Goal: Transaction & Acquisition: Purchase product/service

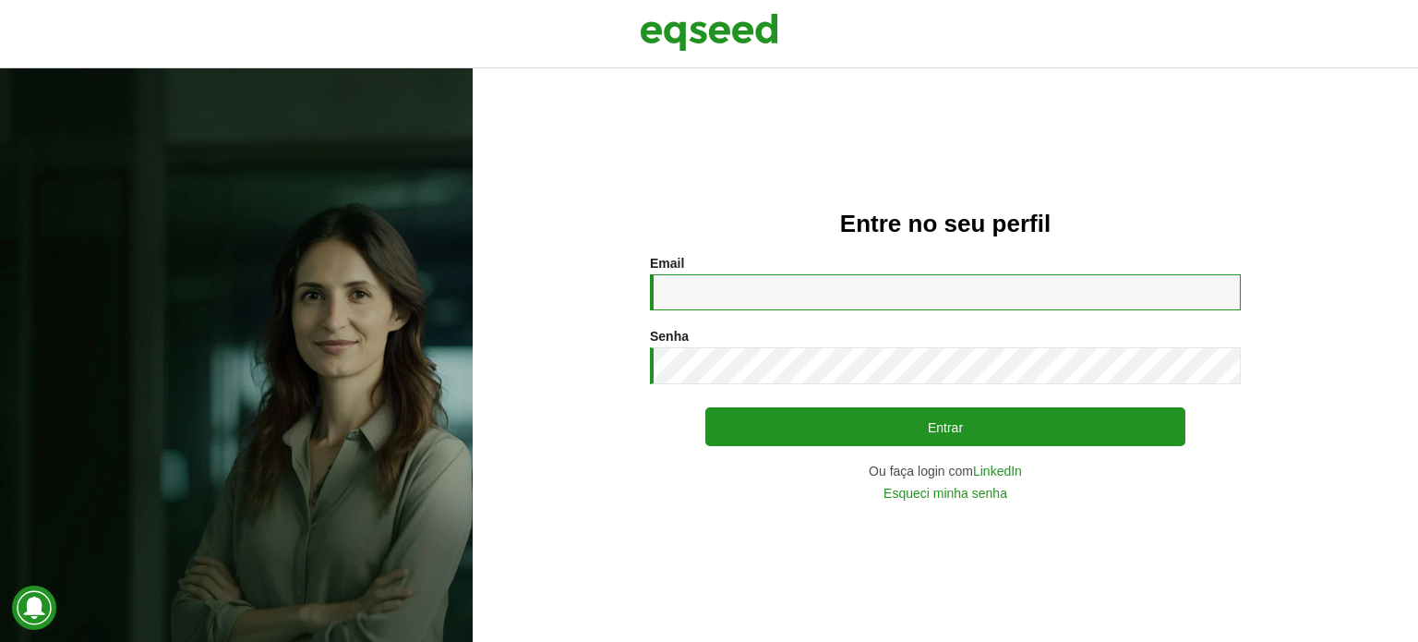
type input "**********"
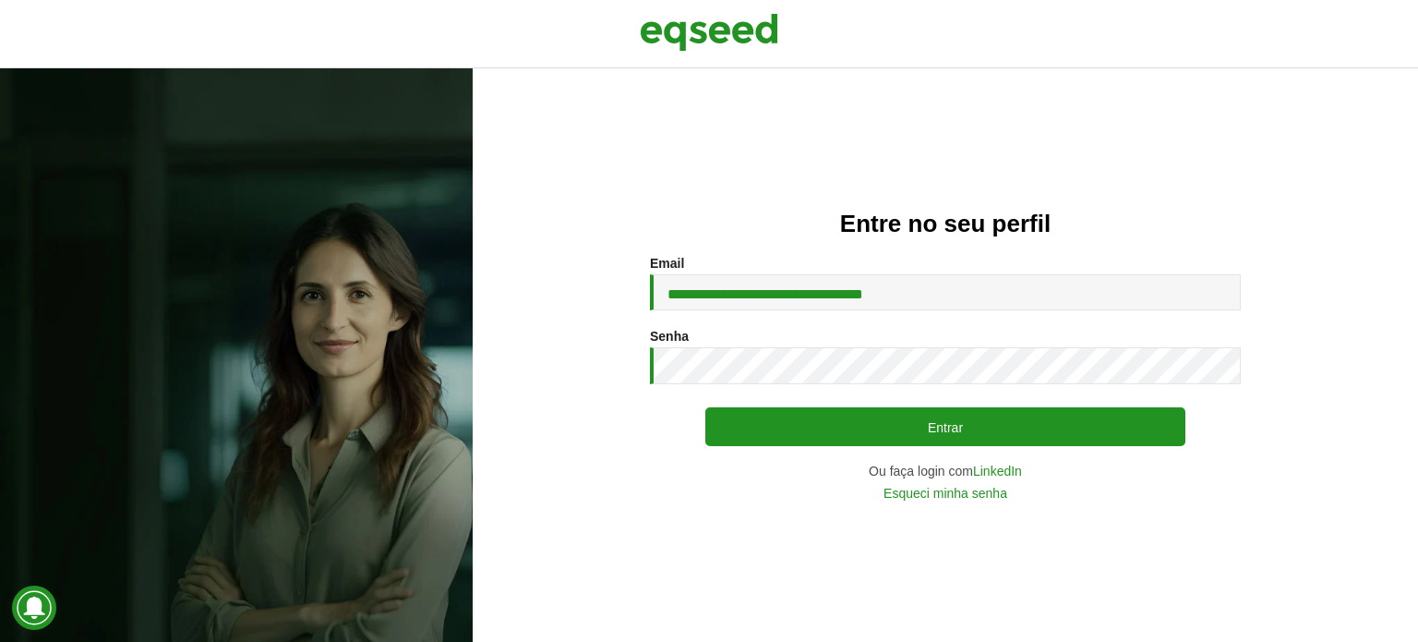
click at [1189, 116] on div "**********" at bounding box center [945, 354] width 945 height 573
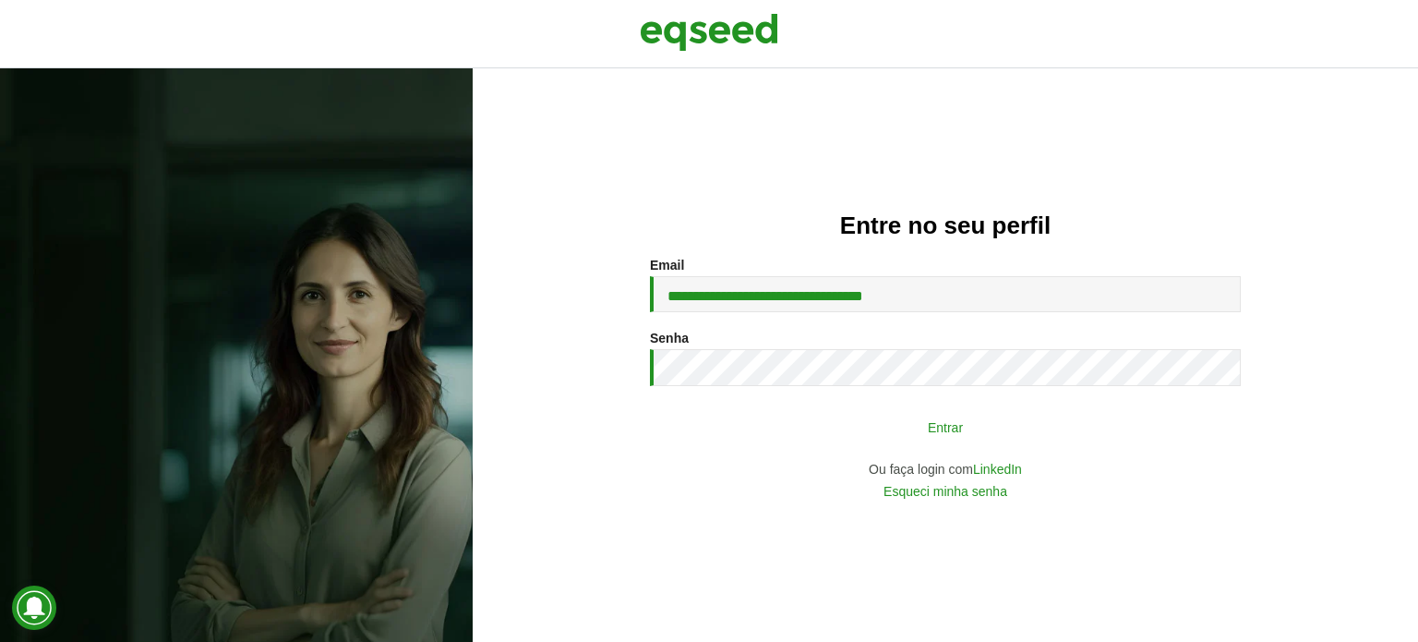
click at [945, 424] on button "Entrar" at bounding box center [945, 426] width 480 height 35
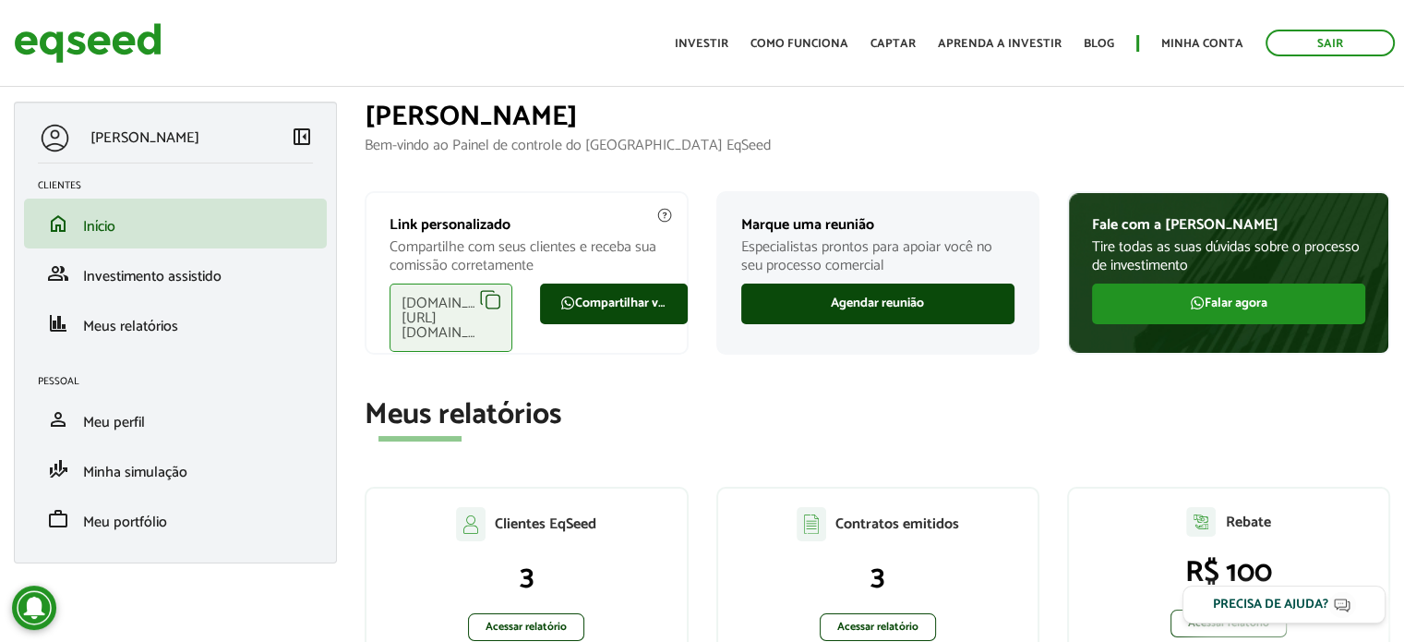
click at [1052, 138] on p "Bem-vindo ao Painel de controle do [GEOGRAPHIC_DATA] EqSeed" at bounding box center [878, 146] width 1026 height 18
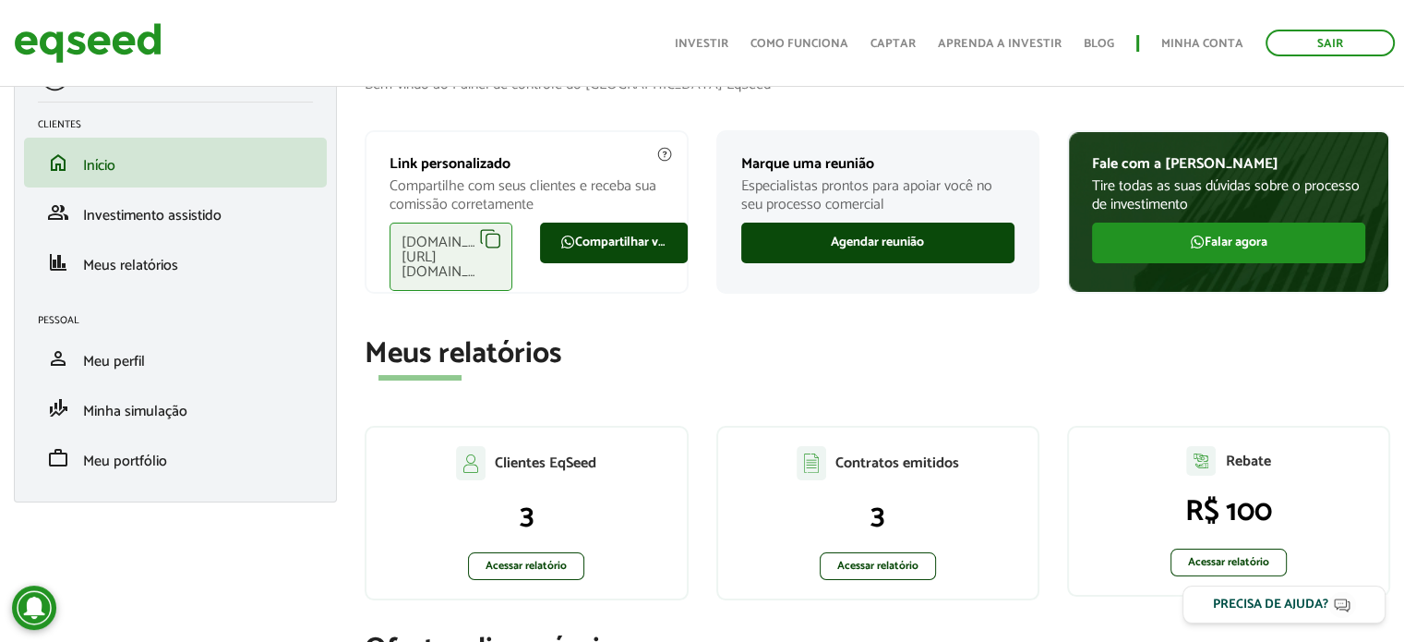
scroll to position [92, 0]
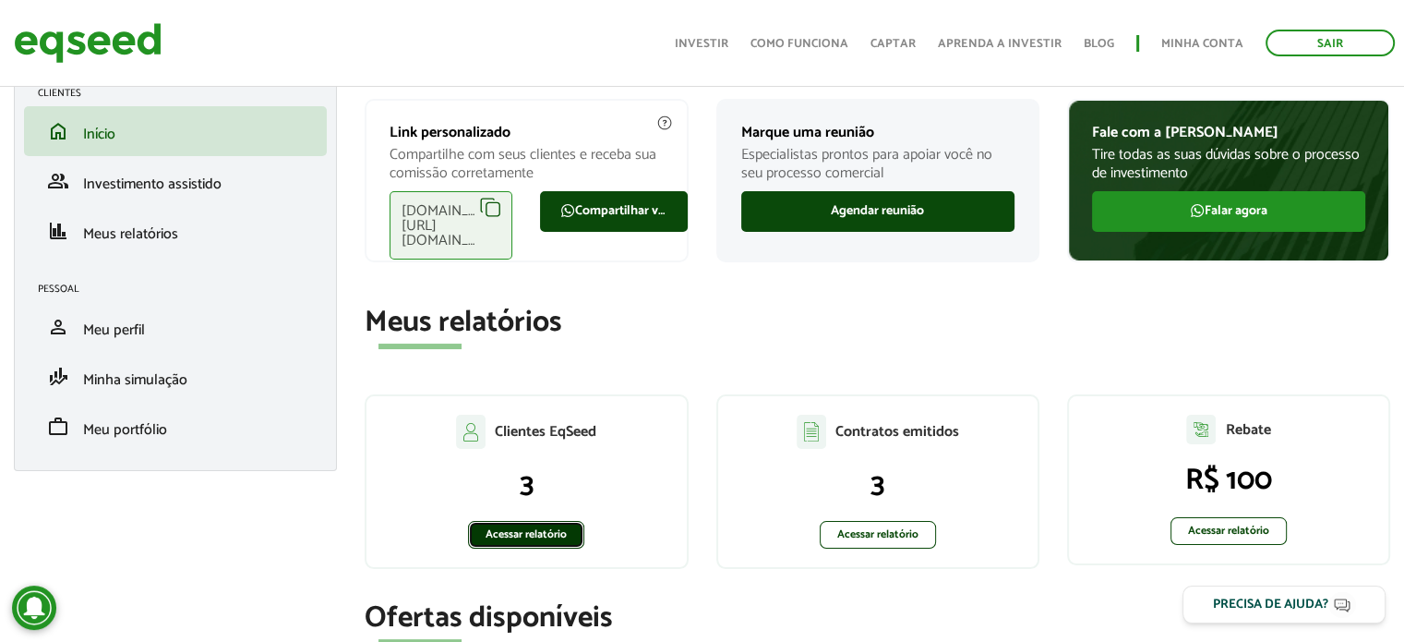
click at [495, 537] on link "Acessar relatório" at bounding box center [526, 535] width 116 height 28
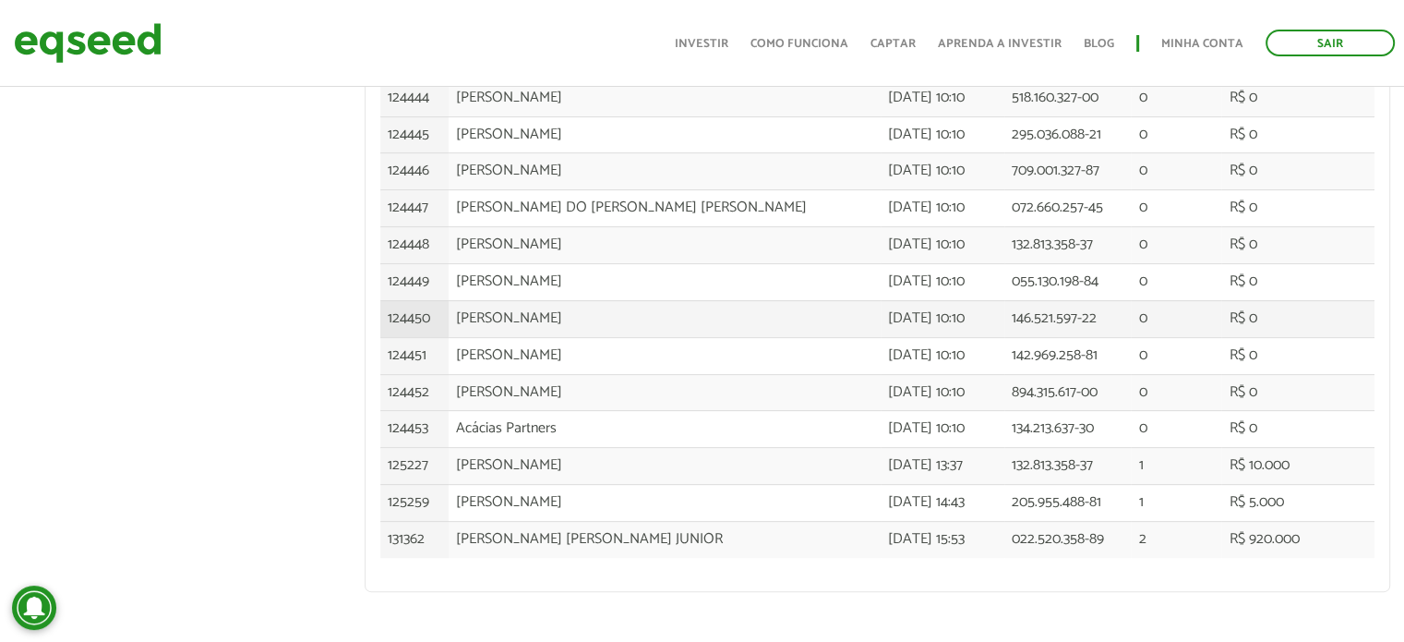
click at [1133, 327] on td "0" at bounding box center [1176, 318] width 90 height 37
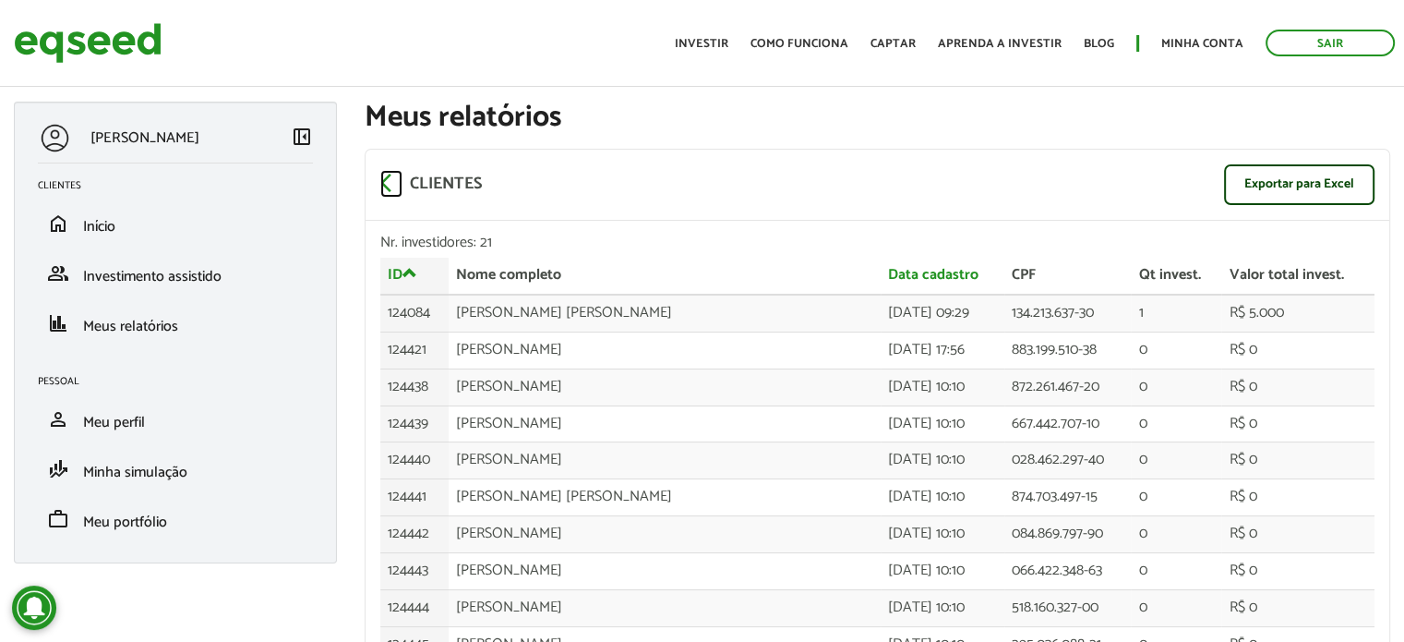
drag, startPoint x: 387, startPoint y: 186, endPoint x: 387, endPoint y: 96, distance: 89.6
click at [387, 186] on span "arrow_back_ios" at bounding box center [391, 183] width 22 height 22
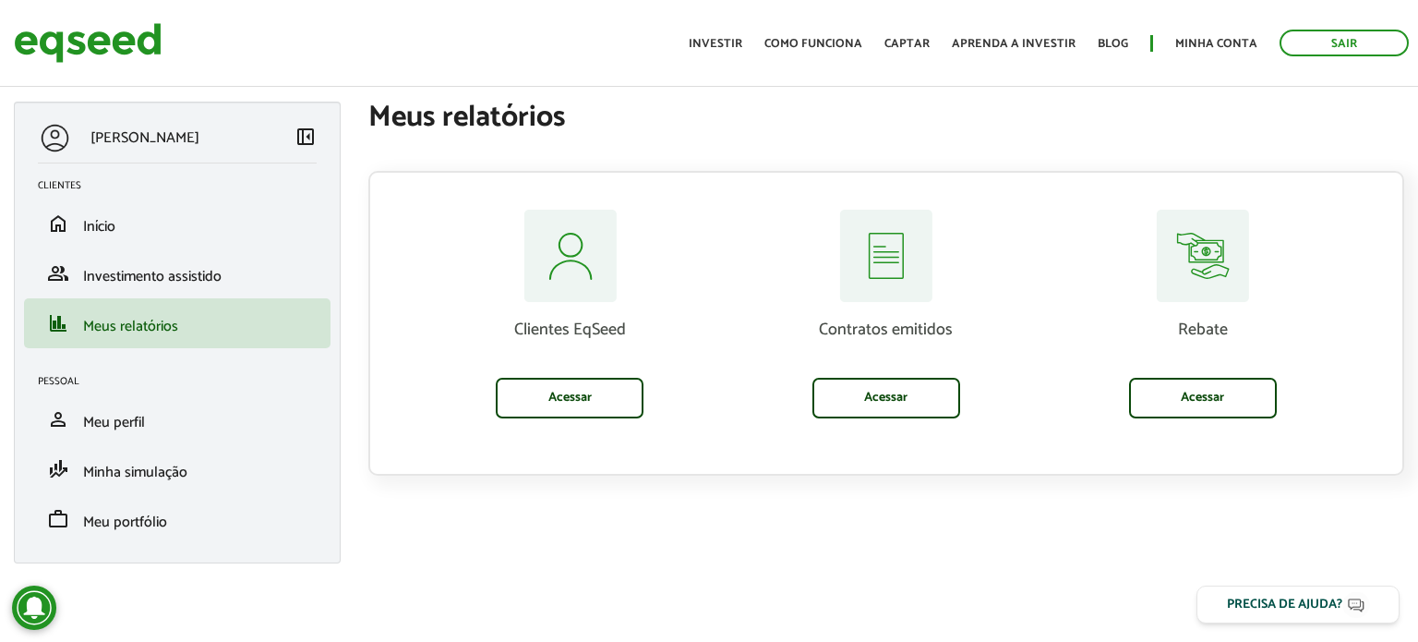
drag, startPoint x: 1391, startPoint y: 210, endPoint x: 1139, endPoint y: 307, distance: 270.4
drag, startPoint x: 1139, startPoint y: 307, endPoint x: 597, endPoint y: 398, distance: 549.5
click at [597, 398] on link "Acessar" at bounding box center [570, 398] width 148 height 41
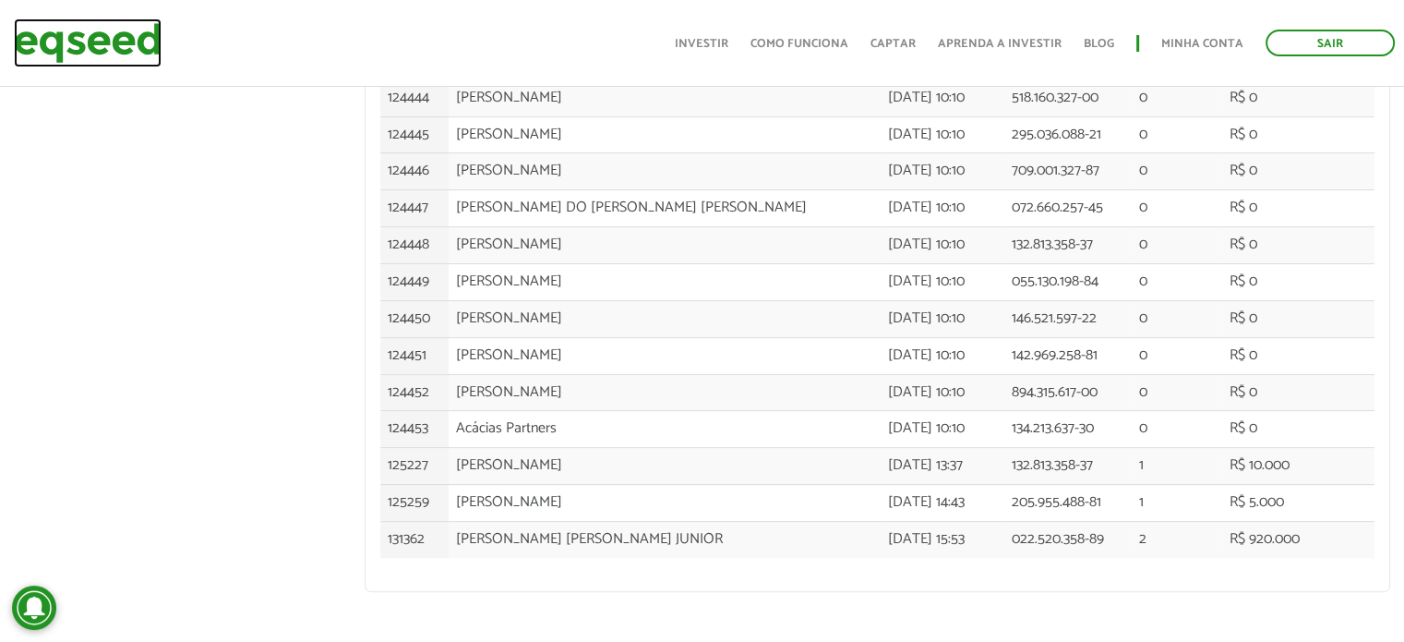
click at [150, 40] on img at bounding box center [88, 42] width 148 height 49
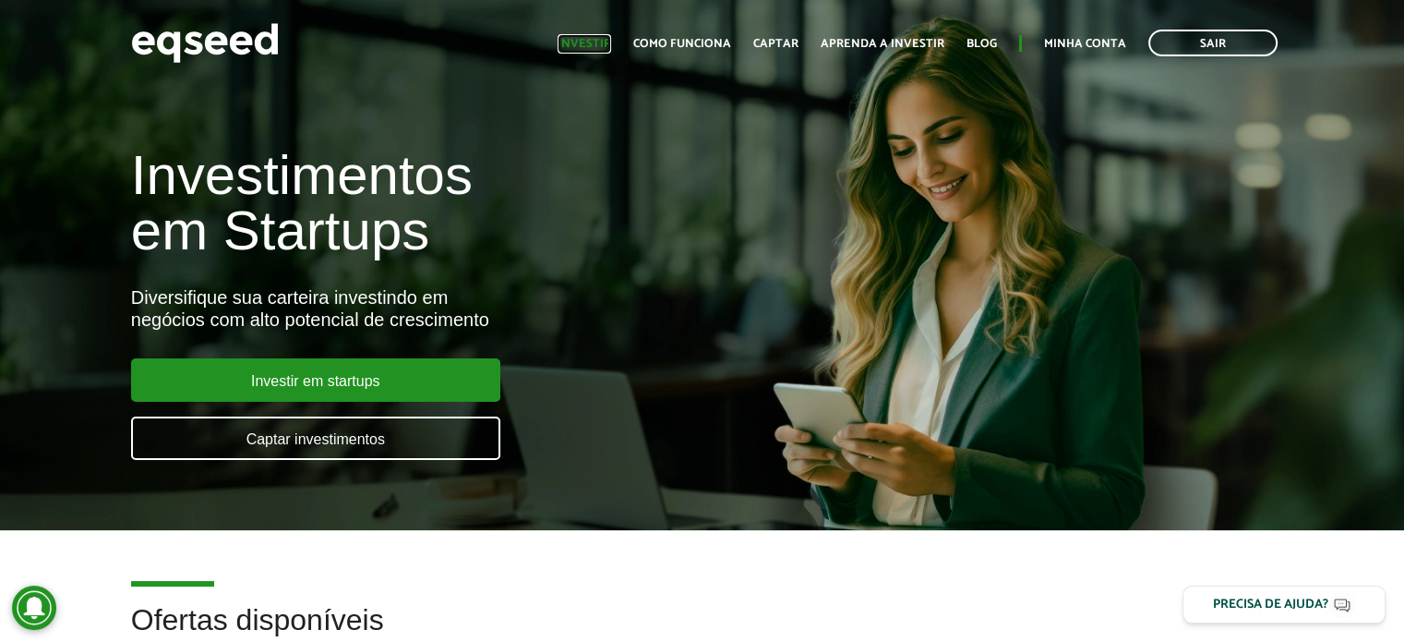
click at [584, 38] on link "Investir" at bounding box center [585, 44] width 54 height 12
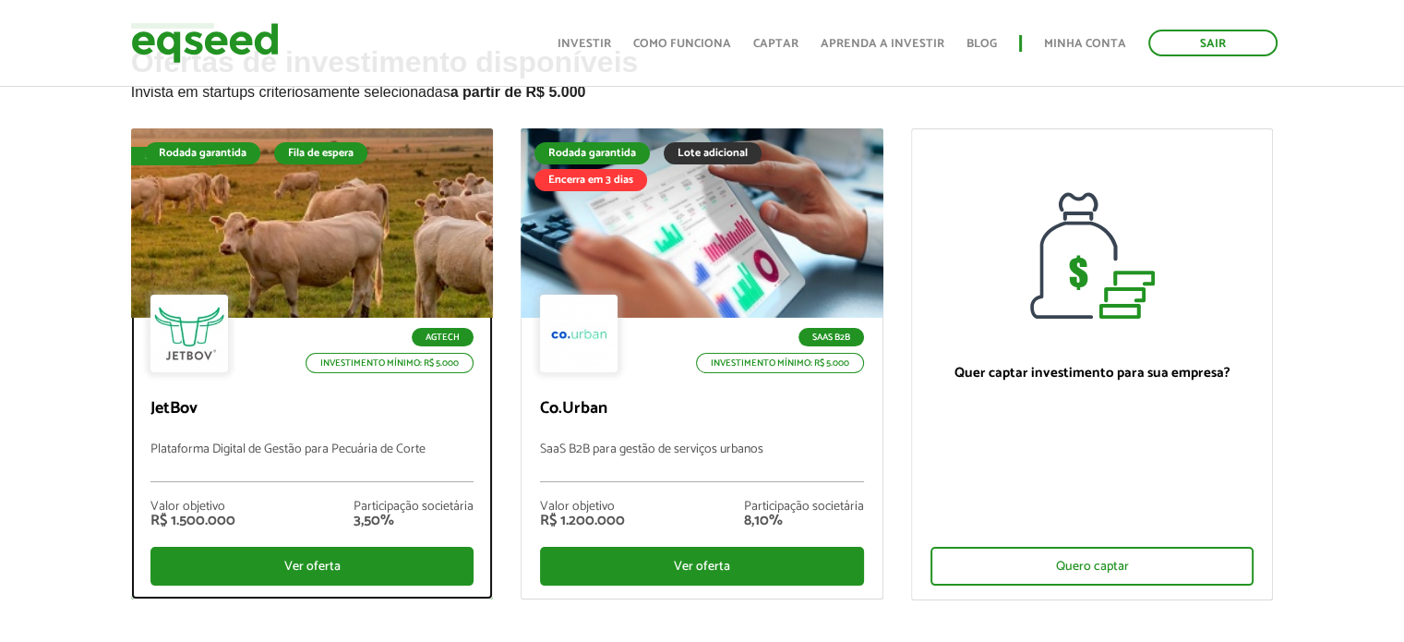
click at [331, 236] on div at bounding box center [311, 223] width 435 height 227
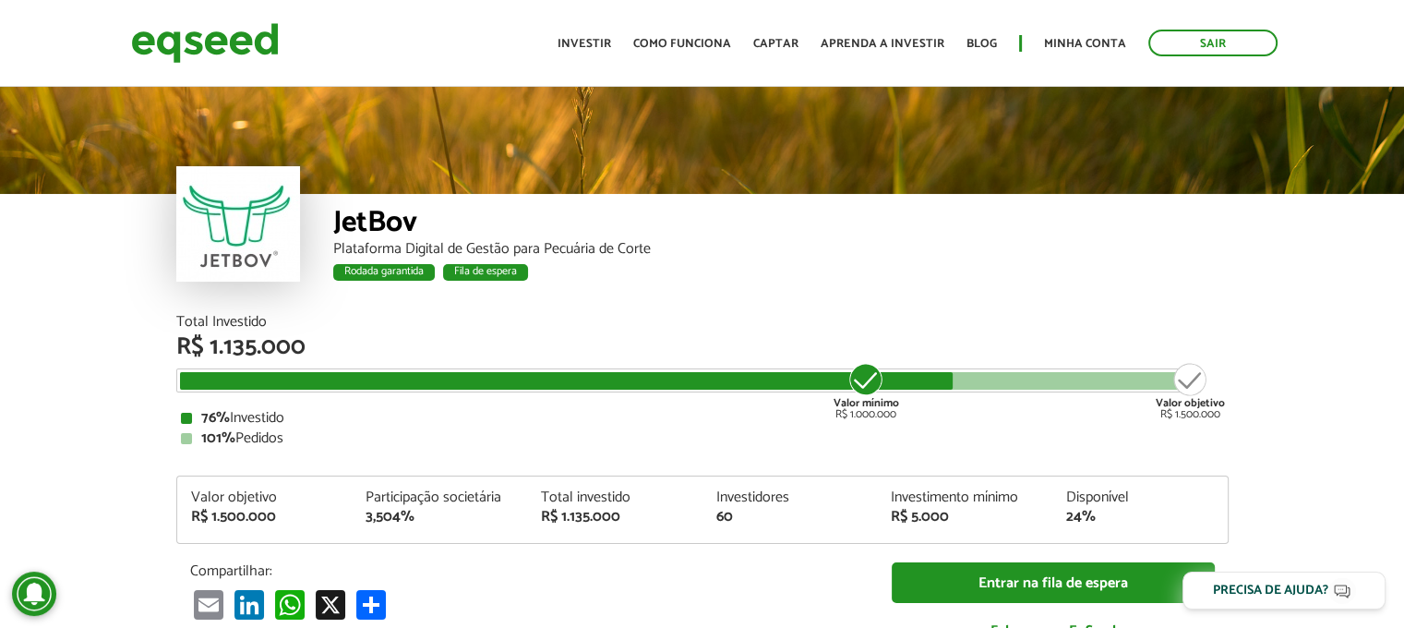
drag, startPoint x: 319, startPoint y: 221, endPoint x: 938, endPoint y: 418, distance: 649.4
click at [938, 418] on div "76% Investido" at bounding box center [702, 418] width 1043 height 15
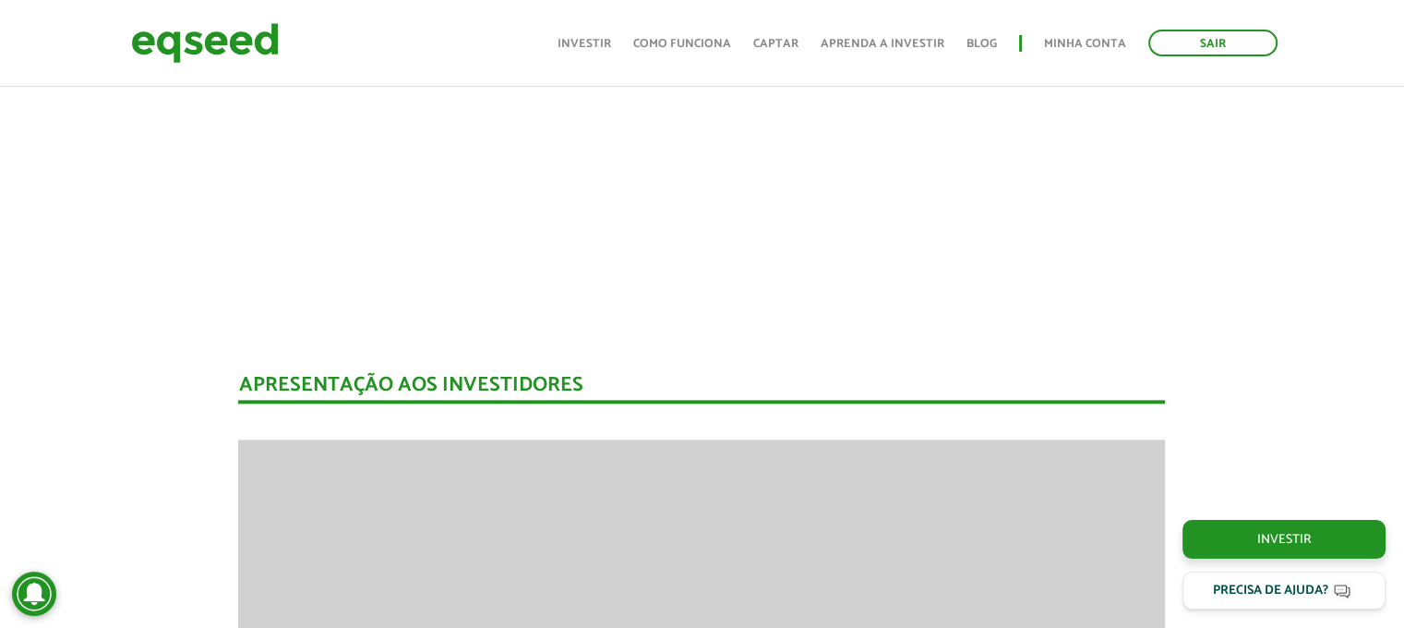
scroll to position [1855, 0]
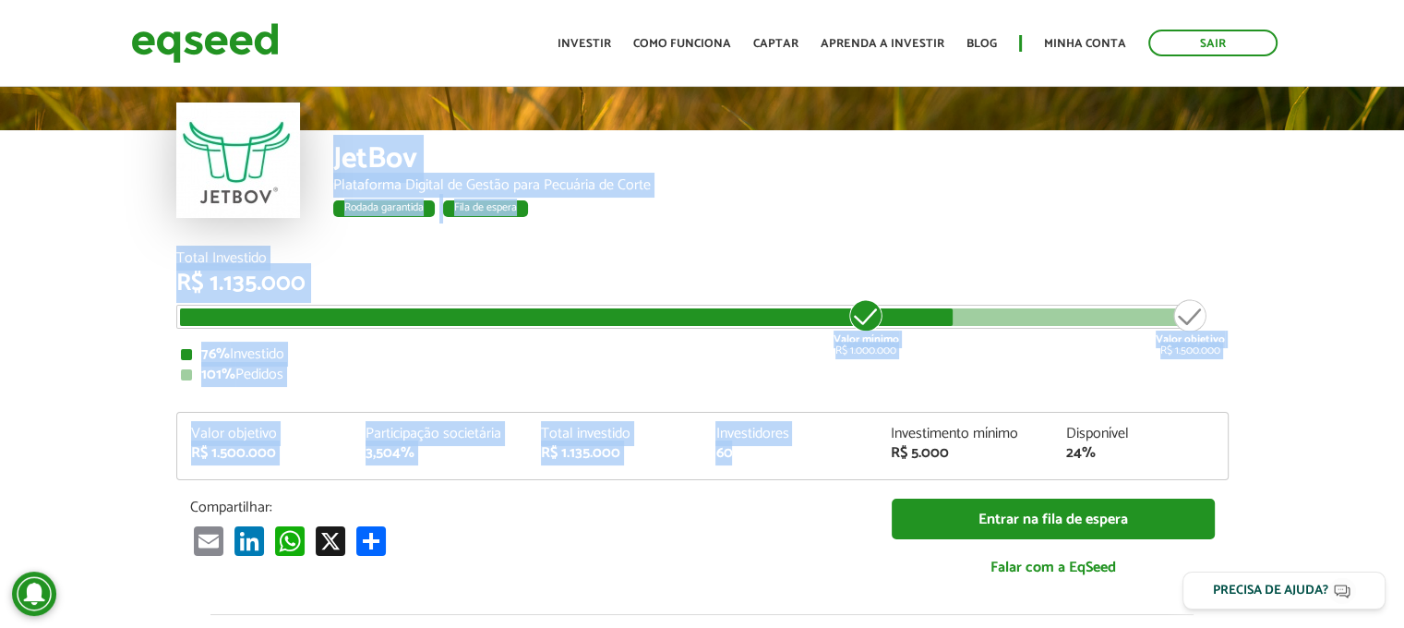
scroll to position [92, 0]
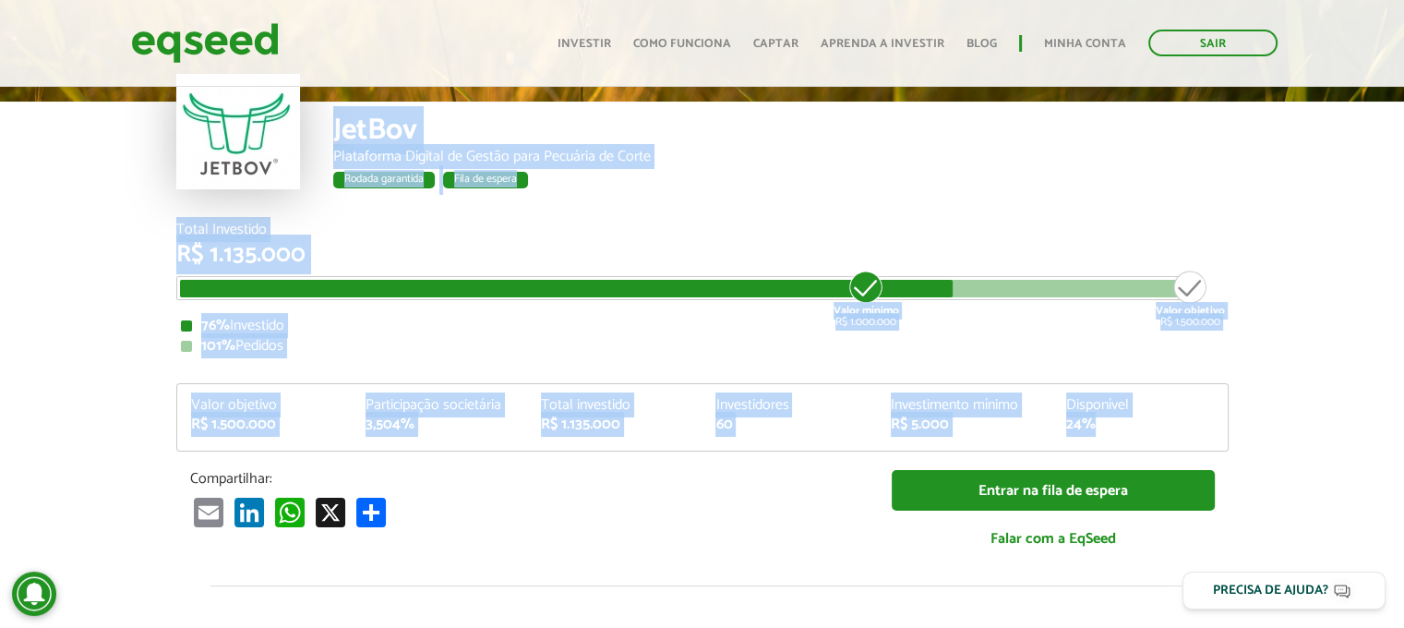
drag, startPoint x: 327, startPoint y: 211, endPoint x: 1133, endPoint y: 442, distance: 838.4
click at [1133, 442] on article "JetBov Plataforma Digital de Gestão para Pecuária de Corte Rodada garantida Fil…" at bounding box center [702, 603] width 1404 height 1225
click at [1133, 442] on div "Valor objetivo R$ 1.500.000 Participação societária 3,504% Total investido R$ 1…" at bounding box center [702, 424] width 1051 height 53
drag, startPoint x: 1136, startPoint y: 442, endPoint x: 366, endPoint y: 116, distance: 836.1
click at [366, 116] on article "JetBov Plataforma Digital de Gestão para Pecuária de Corte Rodada garantida Fil…" at bounding box center [702, 603] width 1404 height 1225
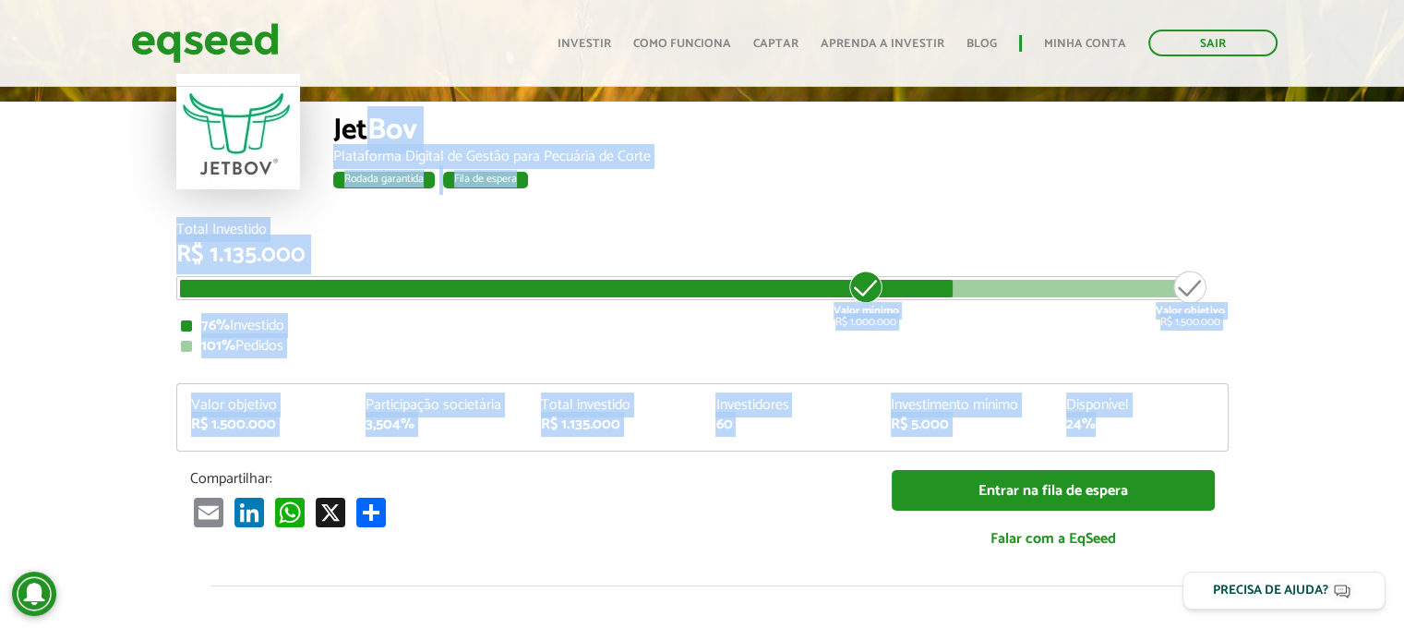
click at [329, 320] on div "76% Investido" at bounding box center [702, 326] width 1043 height 15
